Goal: Find specific page/section: Find specific page/section

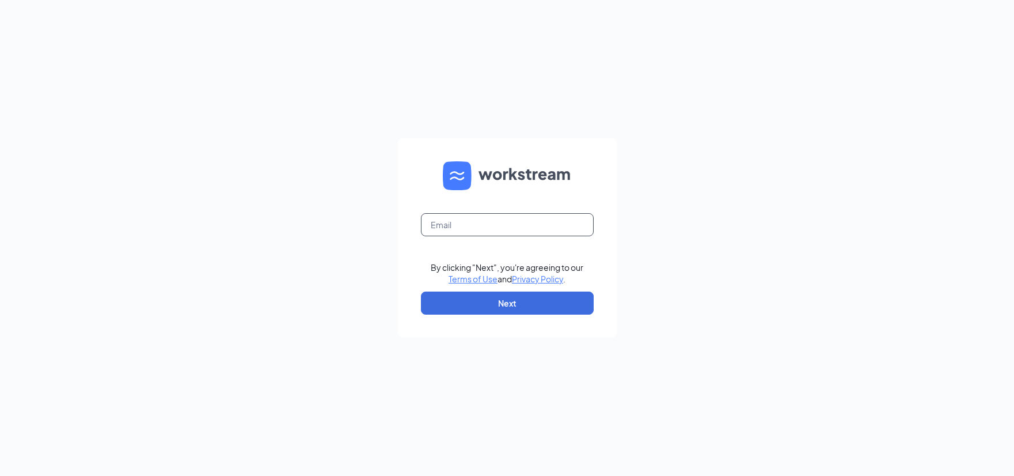
click at [452, 225] on input "text" at bounding box center [507, 224] width 173 height 23
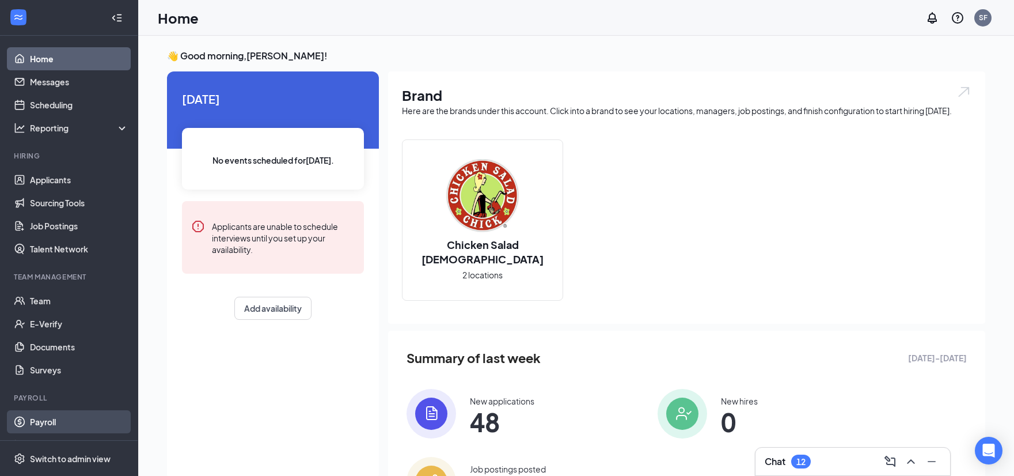
click at [30, 422] on link "Payroll" at bounding box center [79, 421] width 98 height 23
